Goal: Book appointment/travel/reservation

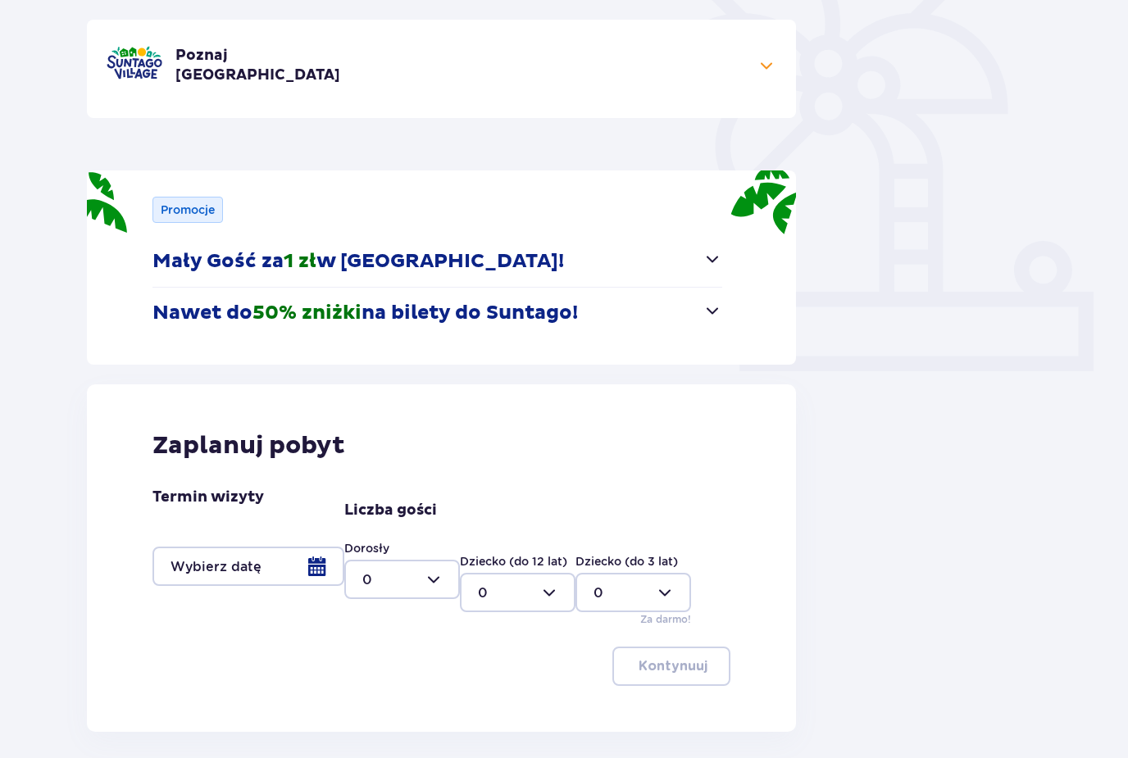
scroll to position [436, 0]
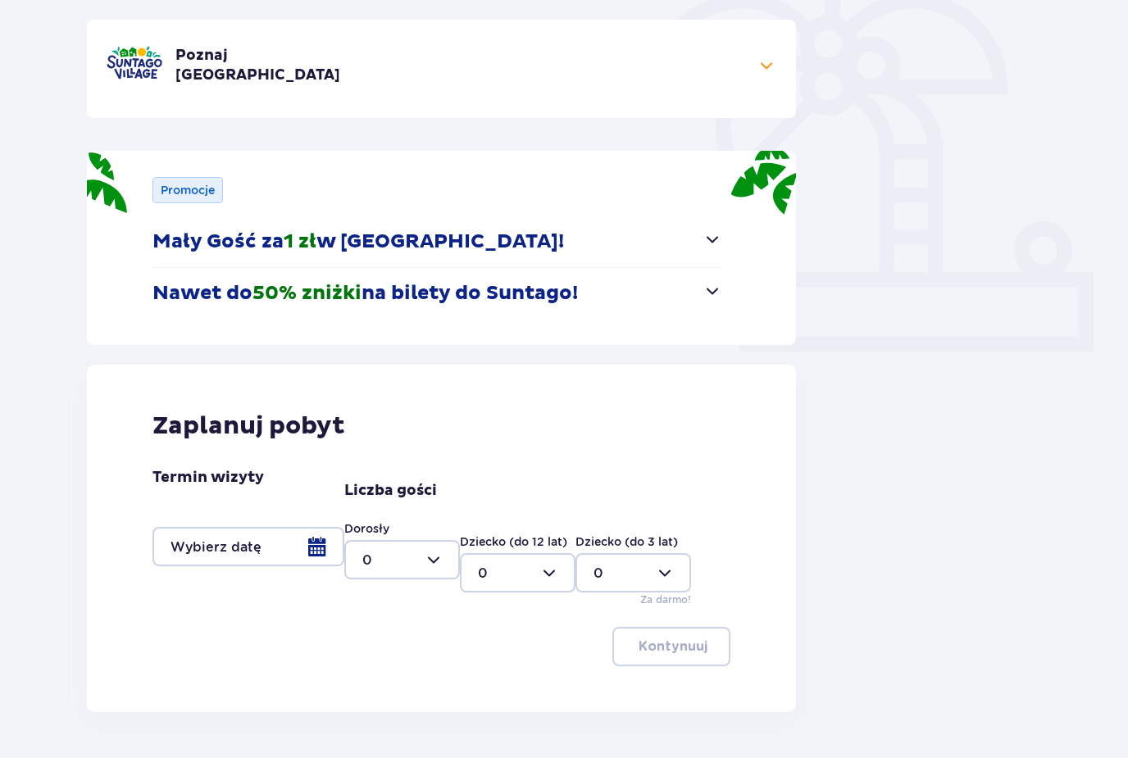
click at [445, 572] on div at bounding box center [402, 559] width 116 height 39
click at [395, 679] on div "2" at bounding box center [402, 679] width 80 height 18
type input "2"
click at [321, 550] on div at bounding box center [248, 546] width 192 height 39
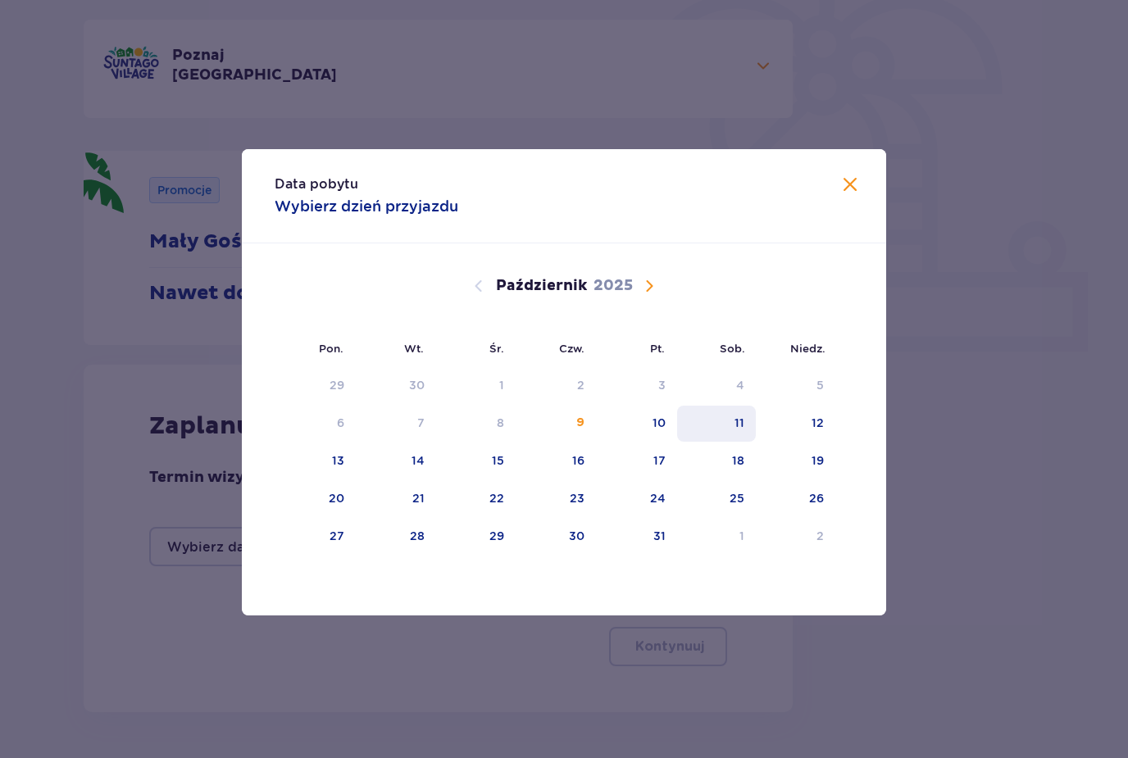
click at [737, 431] on div "11" at bounding box center [740, 423] width 10 height 16
click at [828, 442] on div "12" at bounding box center [796, 424] width 80 height 36
type input "11.10.25 - 12.10.25"
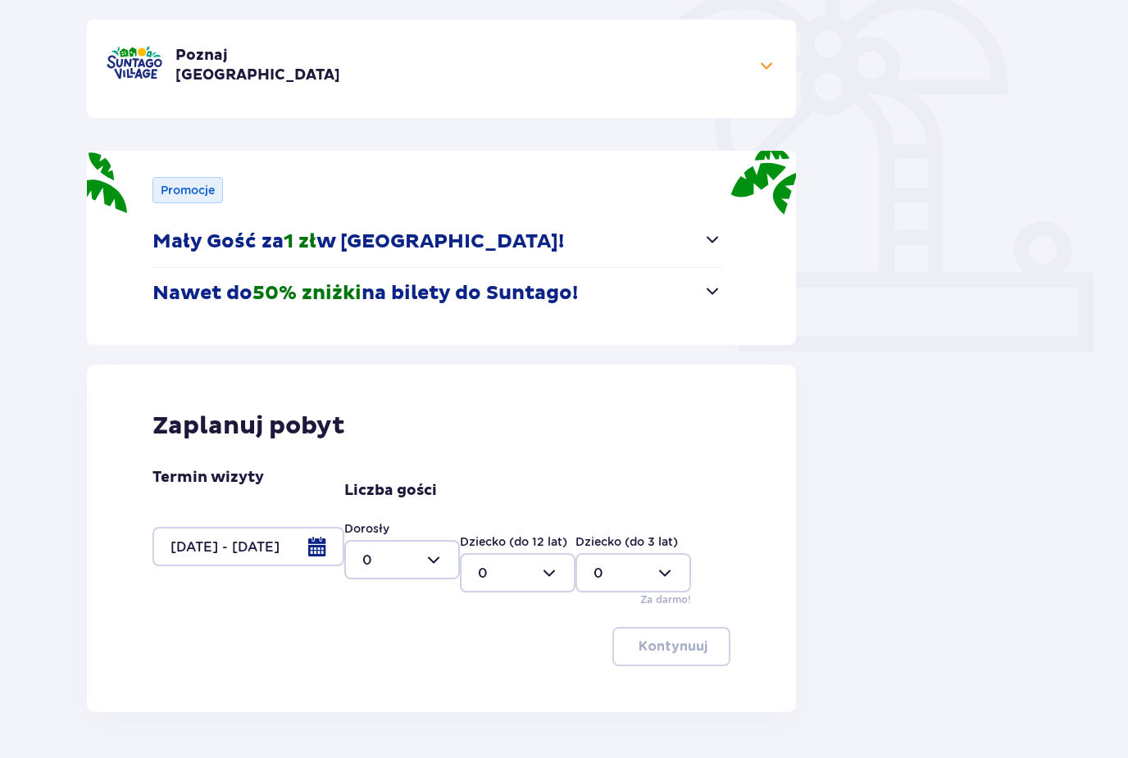
click at [415, 552] on div at bounding box center [402, 559] width 116 height 39
click at [389, 666] on span "2" at bounding box center [402, 679] width 112 height 34
type input "2"
click at [689, 644] on p "Kontynuuj" at bounding box center [673, 647] width 69 height 18
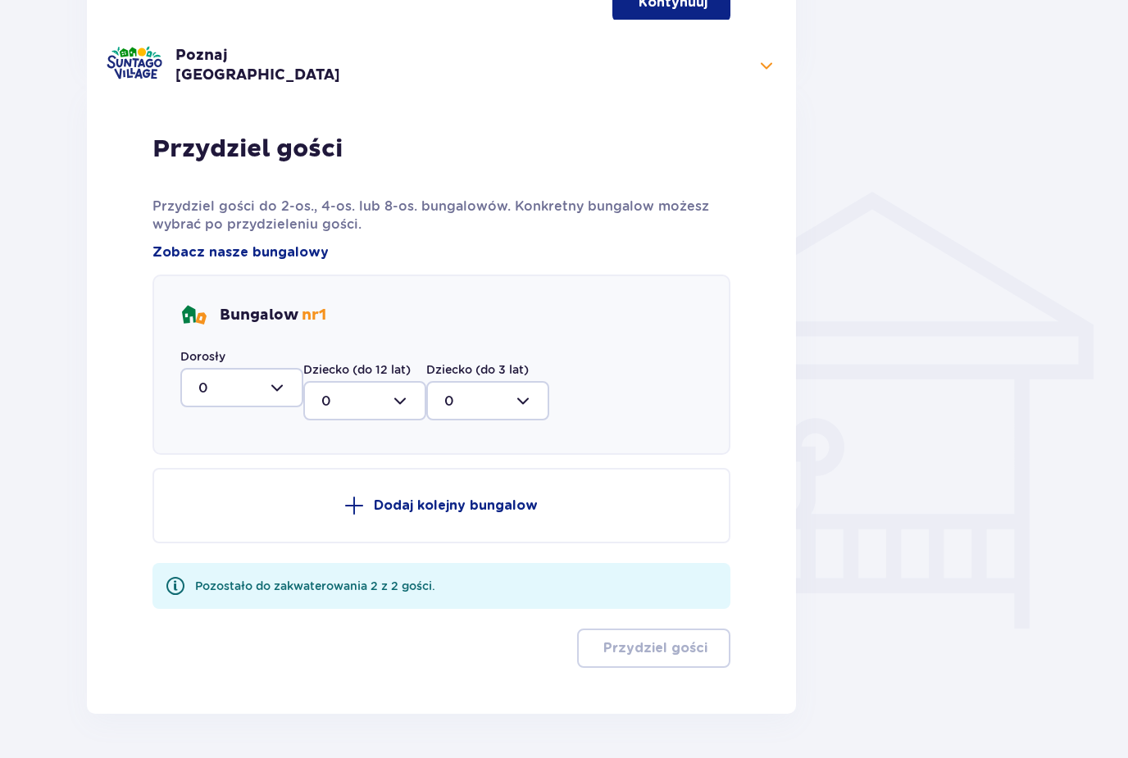
scroll to position [1082, 0]
click at [268, 396] on div at bounding box center [241, 385] width 123 height 39
click at [225, 508] on div "2" at bounding box center [241, 505] width 87 height 18
type input "2"
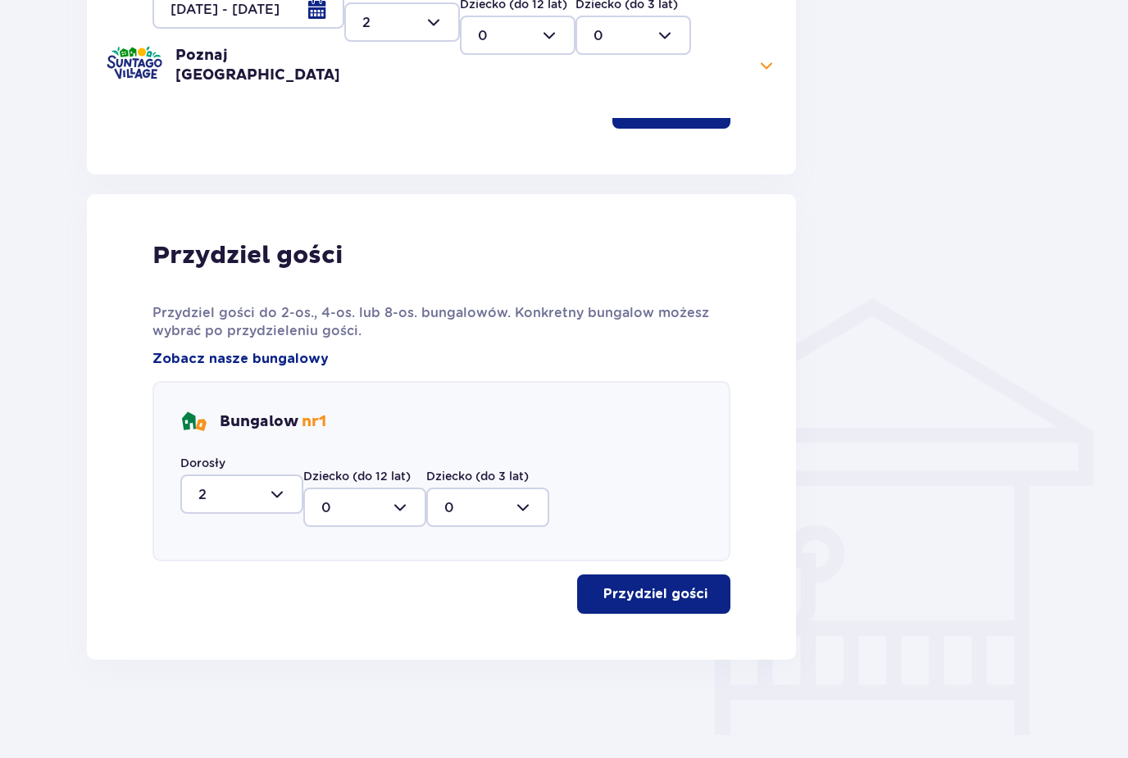
scroll to position [922, 0]
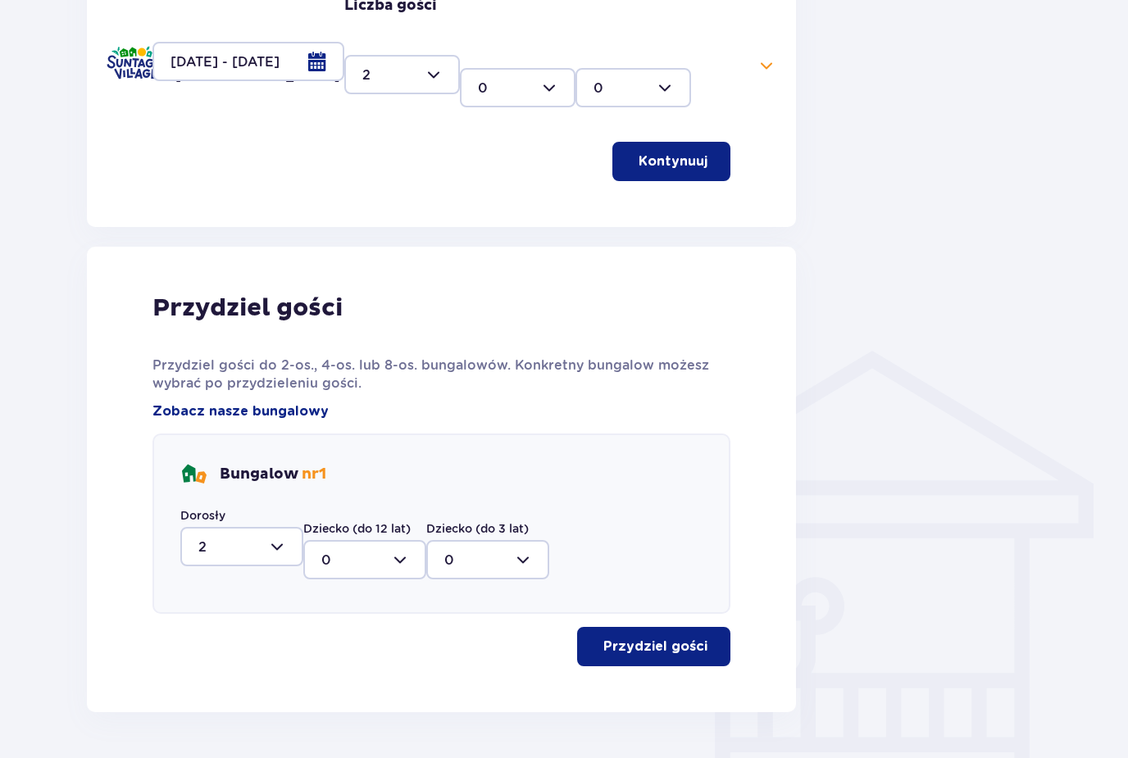
click at [668, 655] on p "Przydziel gości" at bounding box center [655, 647] width 104 height 18
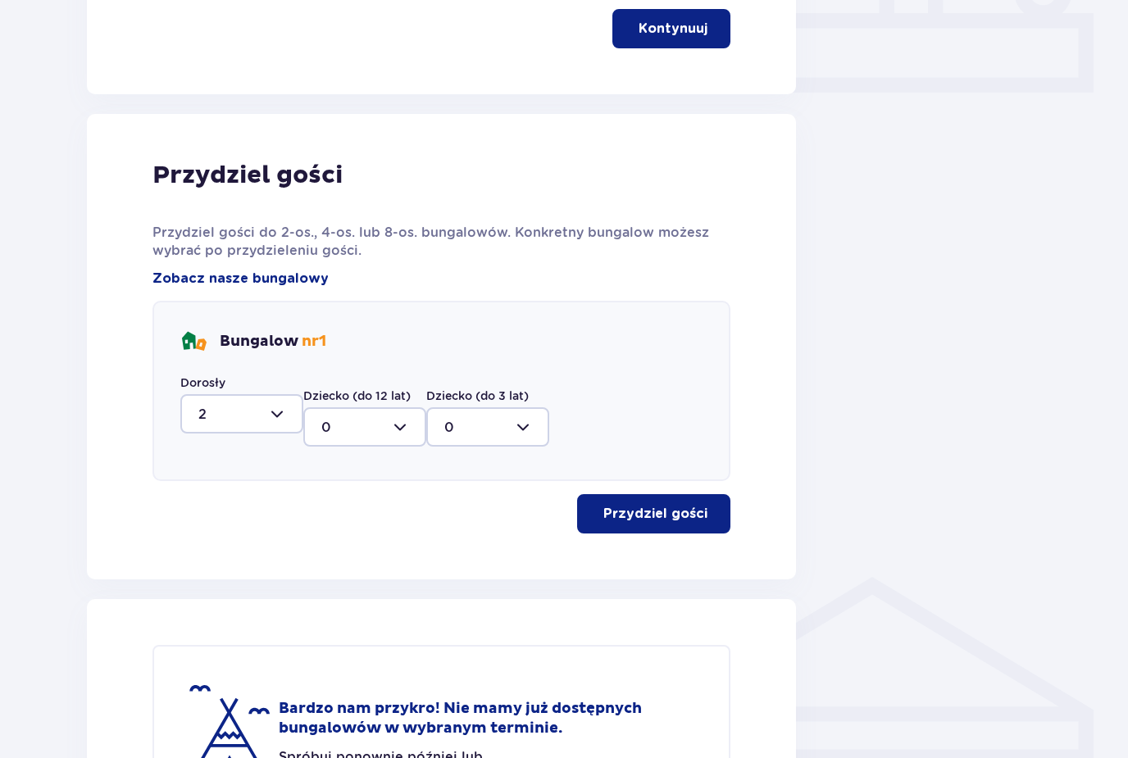
scroll to position [844, 0]
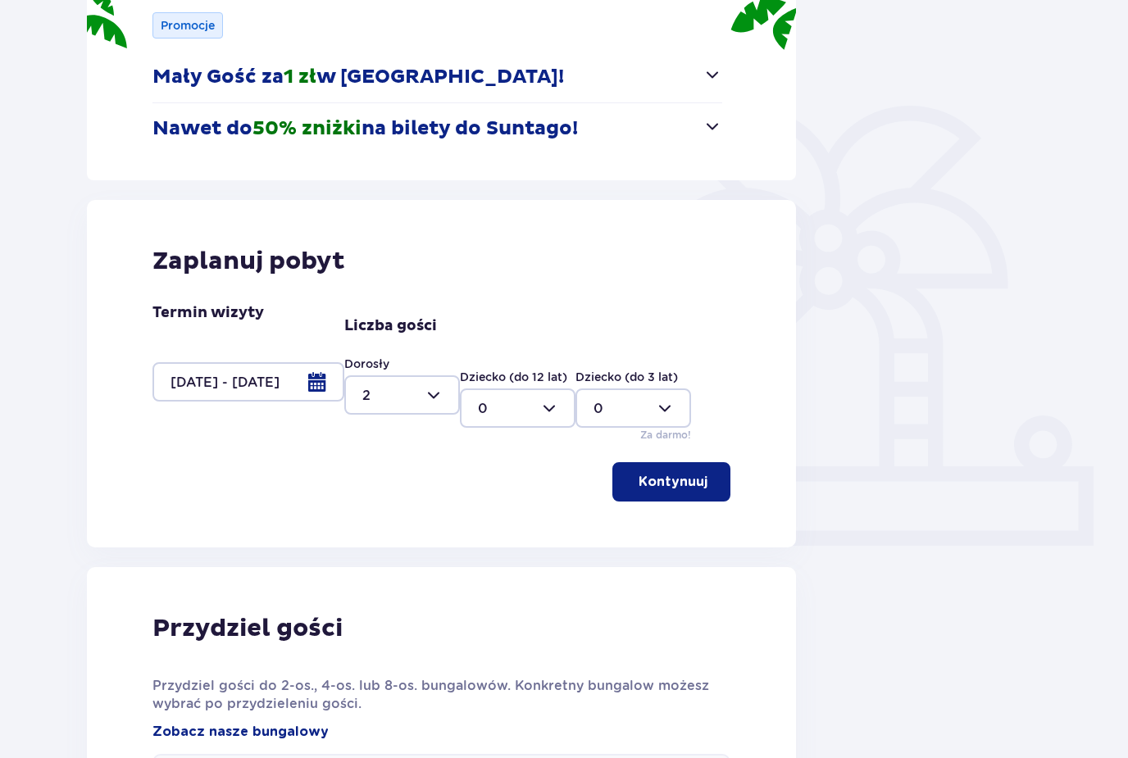
click at [692, 483] on p "Kontynuuj" at bounding box center [673, 483] width 69 height 18
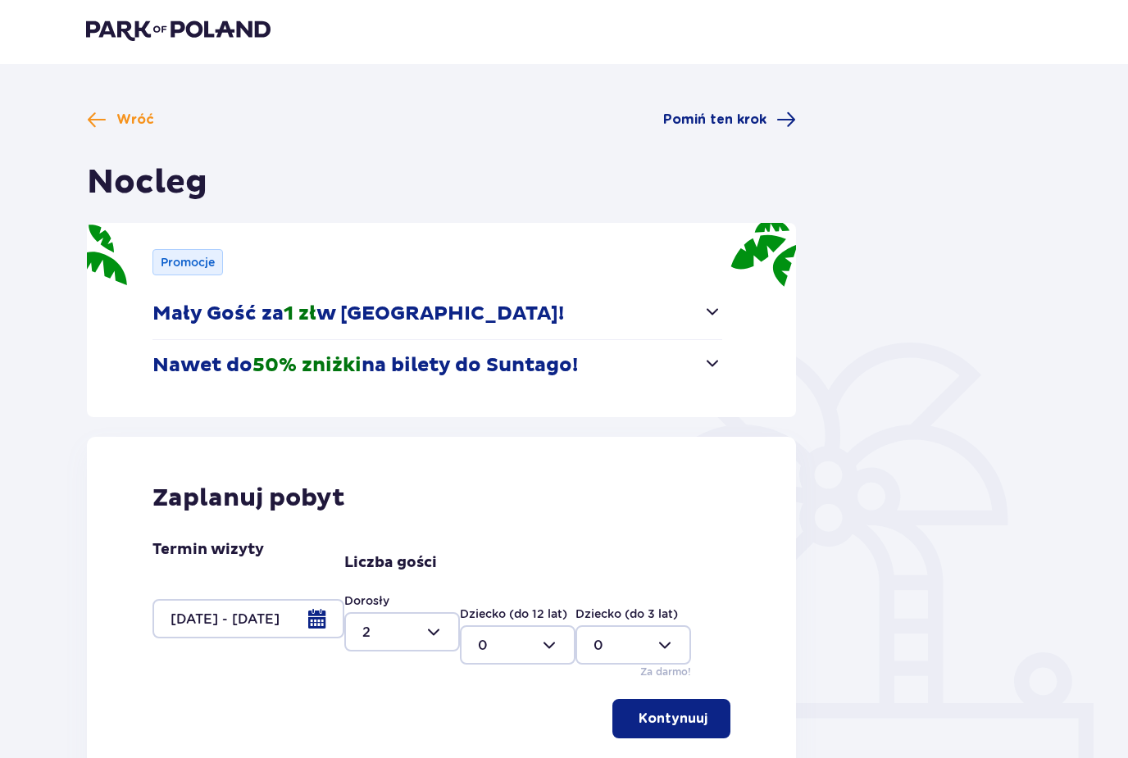
scroll to position [0, 0]
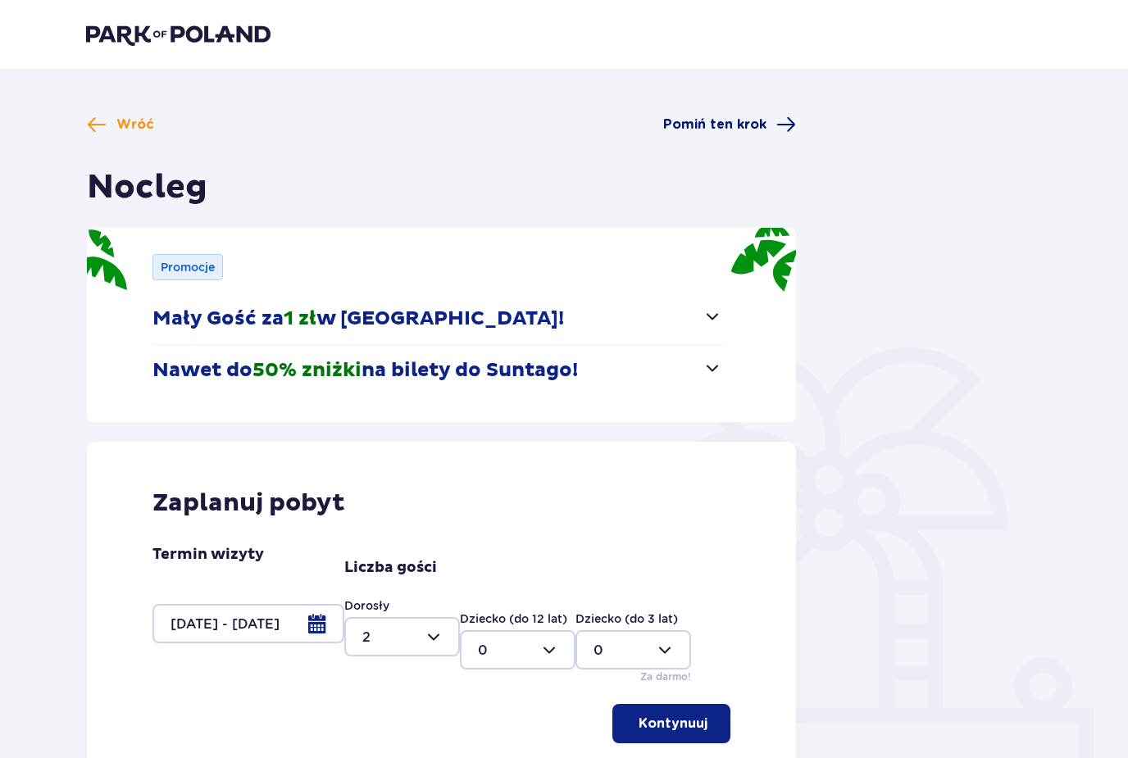
click at [785, 125] on span at bounding box center [786, 125] width 20 height 20
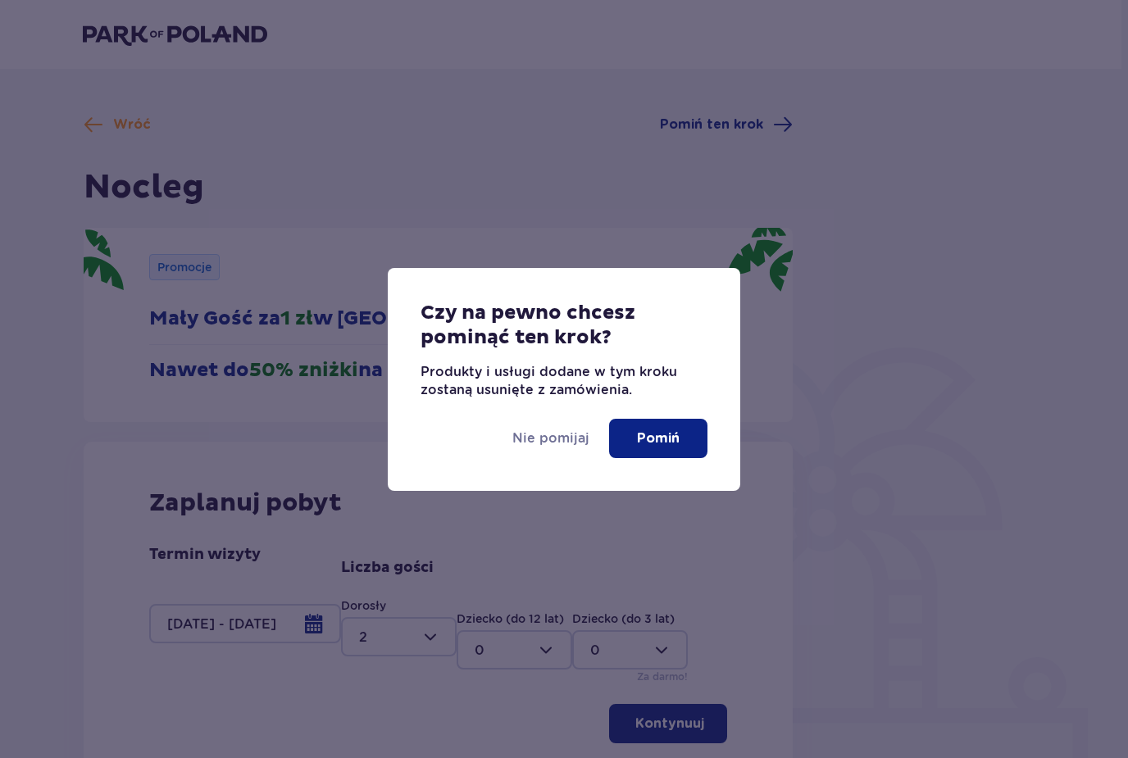
click at [671, 453] on button "Pomiń" at bounding box center [658, 438] width 98 height 39
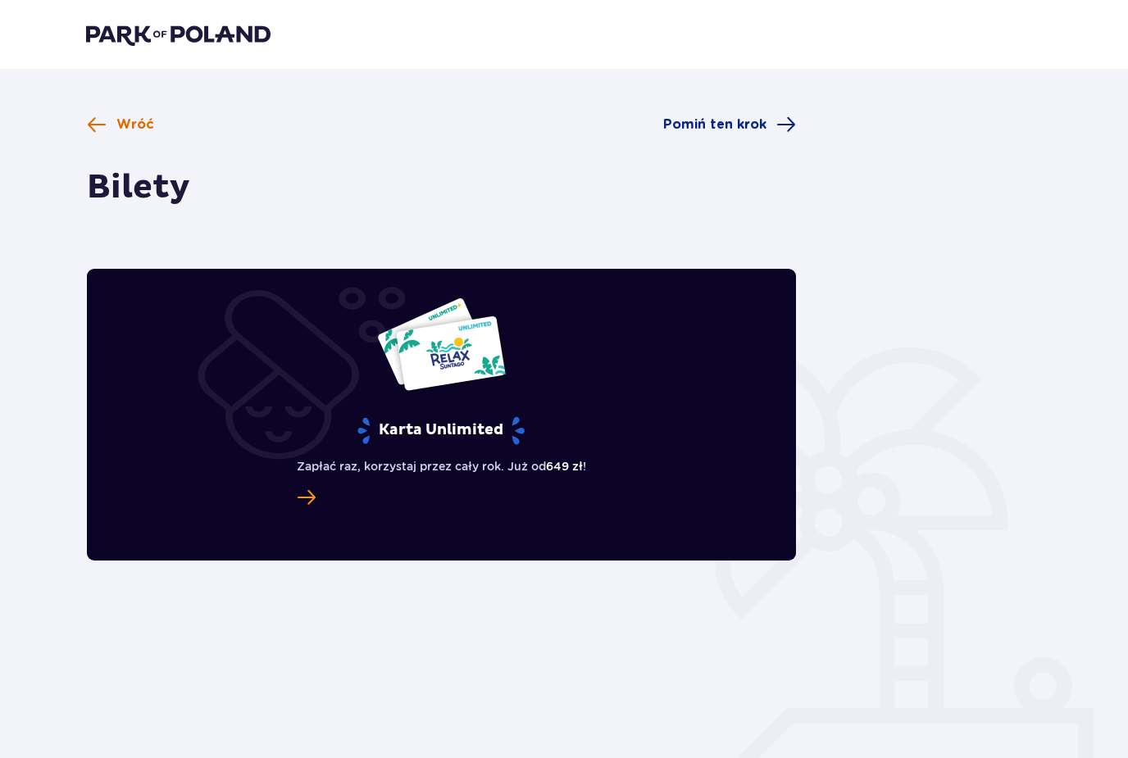
click at [103, 133] on span at bounding box center [97, 125] width 20 height 20
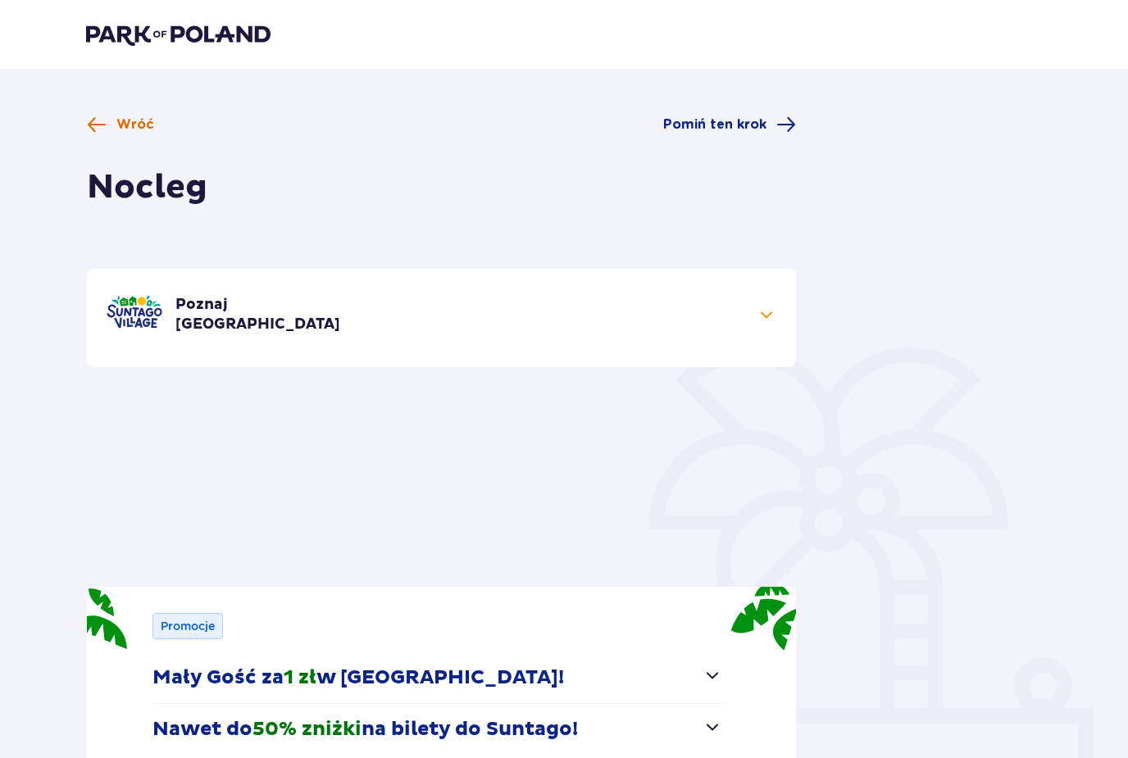
click at [87, 121] on span "Wróć" at bounding box center [120, 125] width 67 height 20
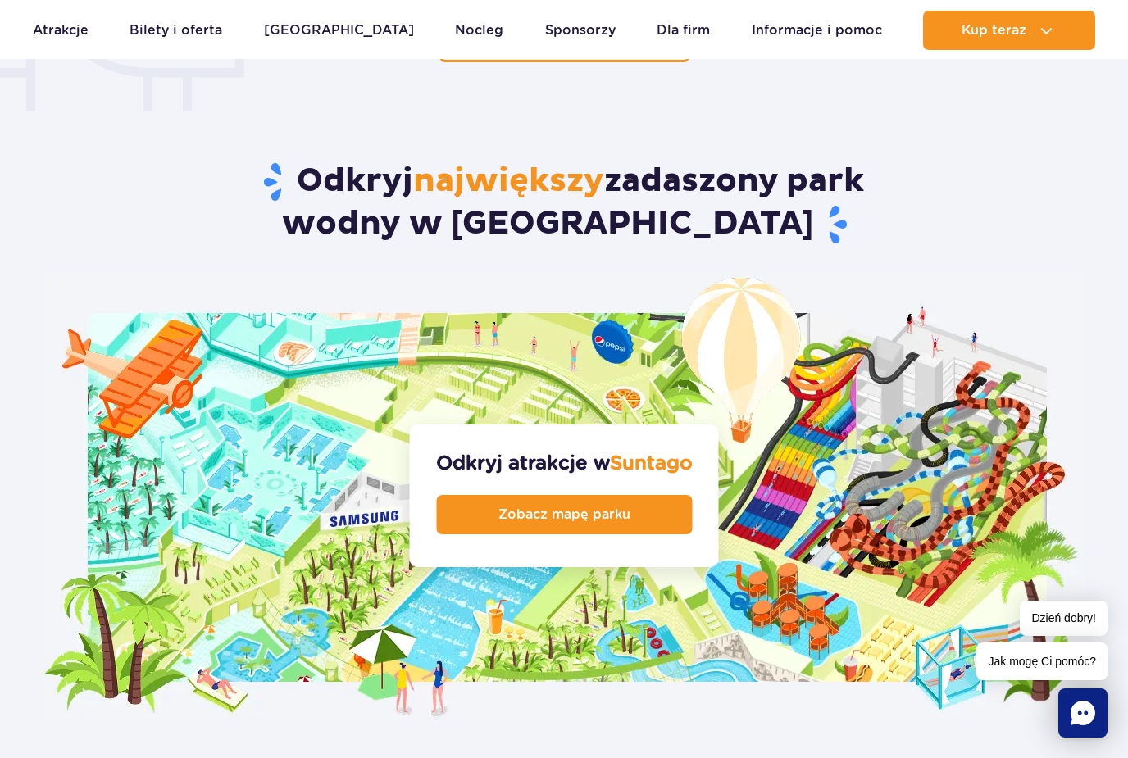
scroll to position [1518, 0]
